Goal: Information Seeking & Learning: Understand process/instructions

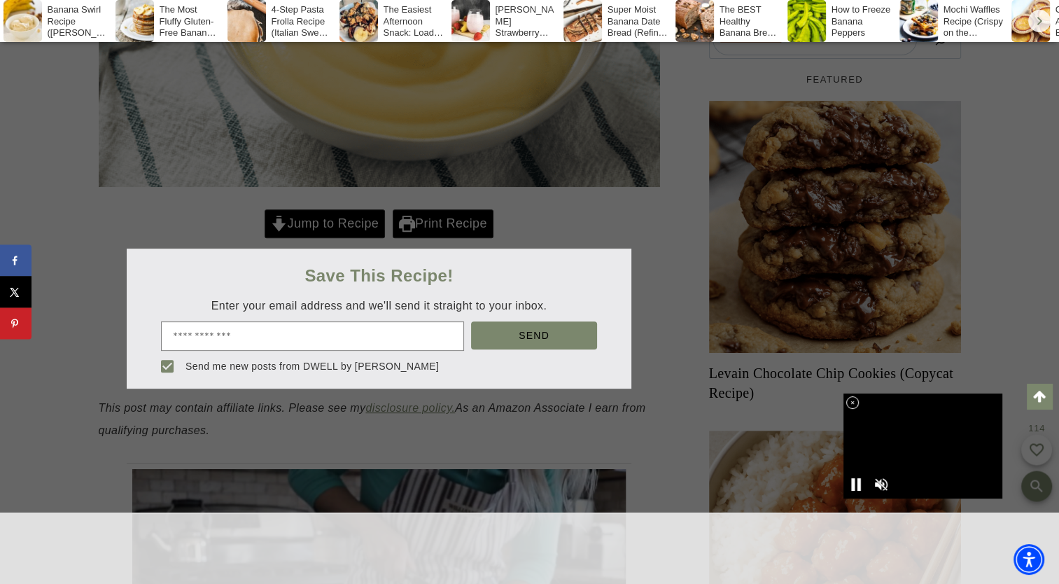
click at [333, 220] on div at bounding box center [529, 292] width 1059 height 584
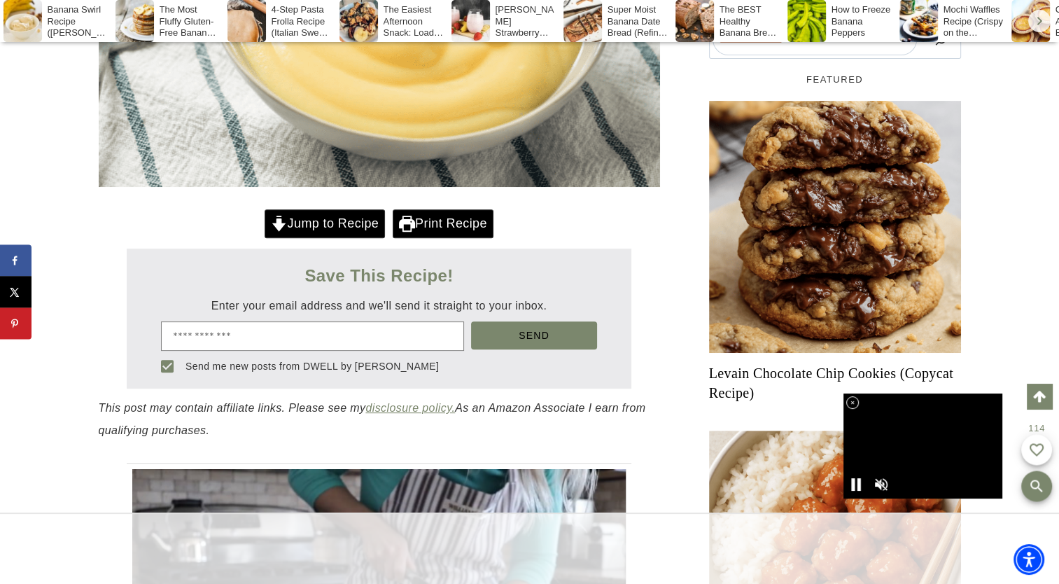
click at [333, 220] on div at bounding box center [529, 292] width 1059 height 584
click at [333, 220] on link "Jump to Recipe" at bounding box center [325, 223] width 120 height 29
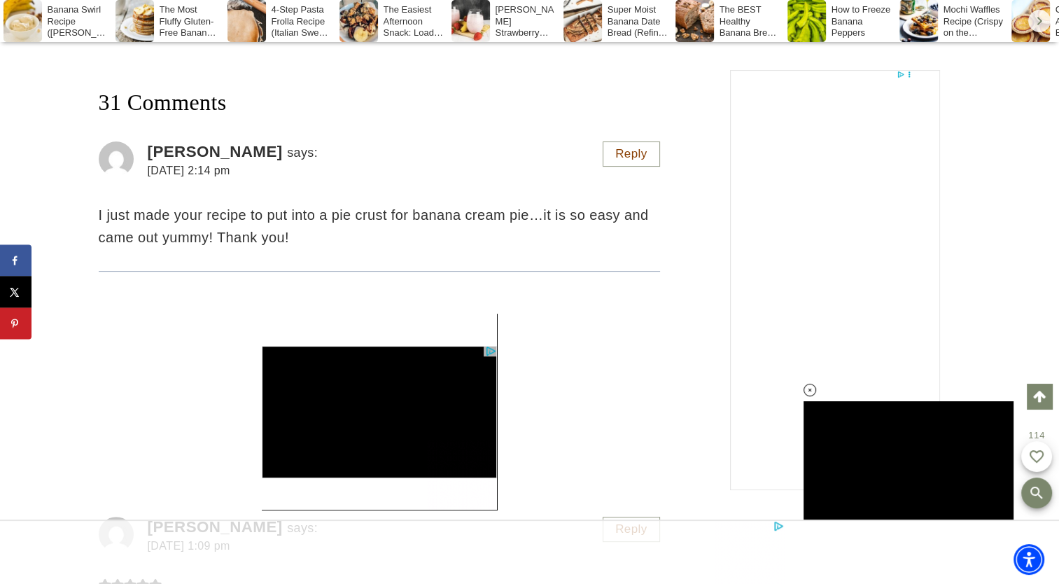
scroll to position [11003, 0]
